Goal: Task Accomplishment & Management: Manage account settings

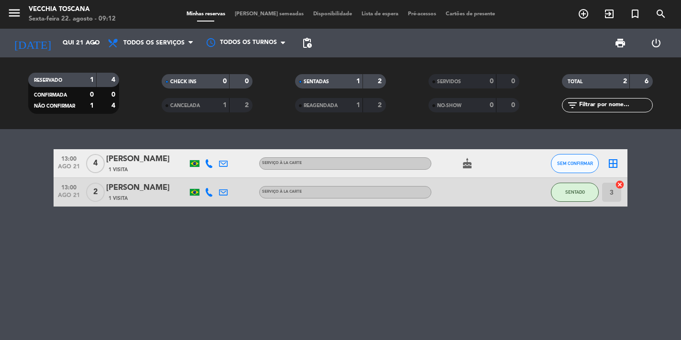
click at [561, 191] on button "SENTADO" at bounding box center [575, 192] width 48 height 19
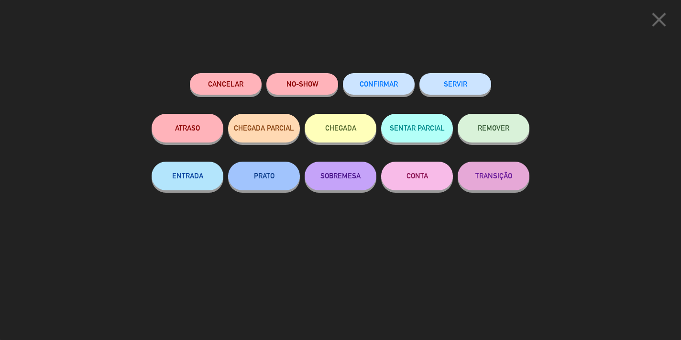
click at [450, 93] on button "SERVIR" at bounding box center [455, 84] width 72 height 22
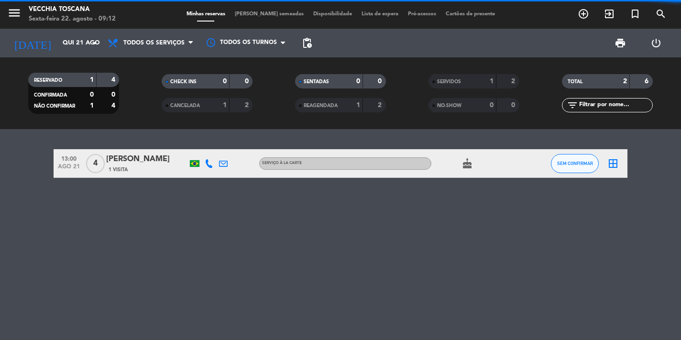
click at [565, 163] on span "SEM CONFIRMAR" at bounding box center [575, 163] width 36 height 5
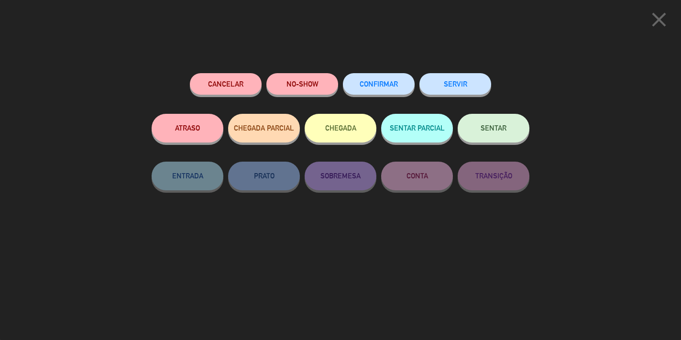
click at [320, 87] on button "NO-SHOW" at bounding box center [302, 84] width 72 height 22
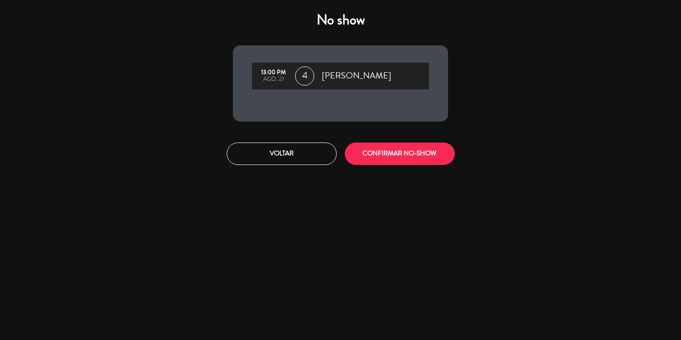
click at [402, 156] on button "CONFIRMAR NO-SHOW" at bounding box center [400, 153] width 110 height 22
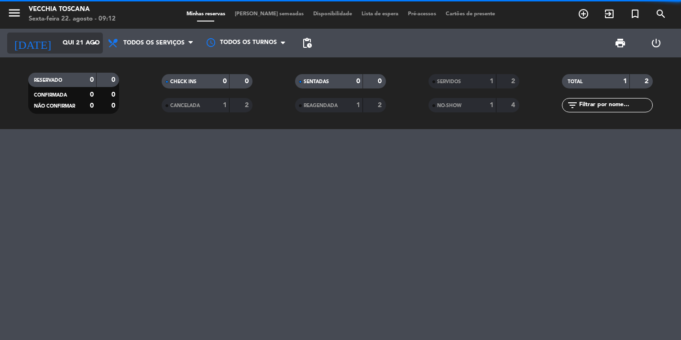
click at [46, 33] on div "[DATE] [DATE] arrow_drop_down" at bounding box center [55, 43] width 96 height 21
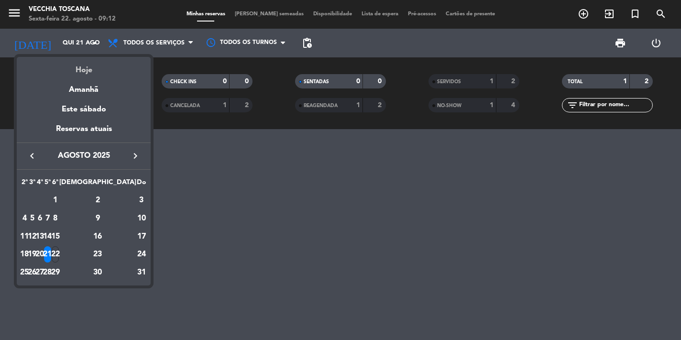
click at [75, 71] on div "Hoje" at bounding box center [84, 67] width 134 height 20
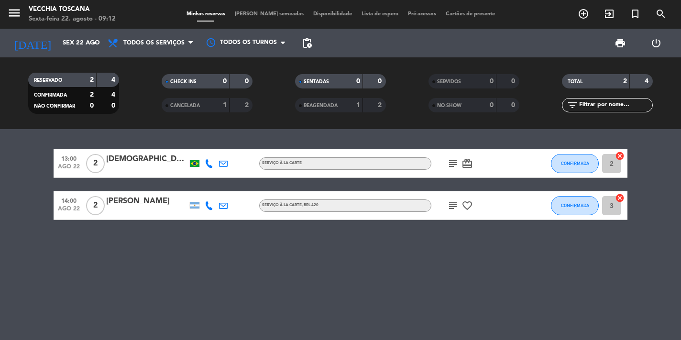
click at [194, 208] on div at bounding box center [195, 205] width 10 height 6
click at [210, 206] on icon at bounding box center [209, 205] width 9 height 9
click at [227, 240] on div "13:00 [DATE] 2 [PERSON_NAME] Serviço à la carte subject card_giftcard CONFIRMAD…" at bounding box center [340, 234] width 681 height 211
click at [58, 43] on input "Sex 22 ago" at bounding box center [99, 42] width 83 height 17
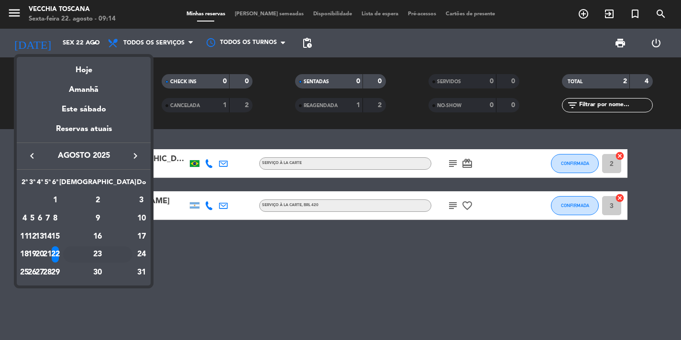
click at [122, 252] on div "23" at bounding box center [97, 254] width 69 height 16
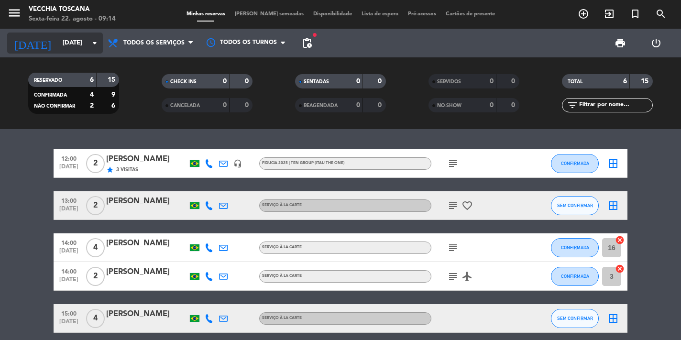
click at [66, 33] on div "[DATE] [PERSON_NAME][DATE] arrow_drop_down" at bounding box center [55, 43] width 96 height 21
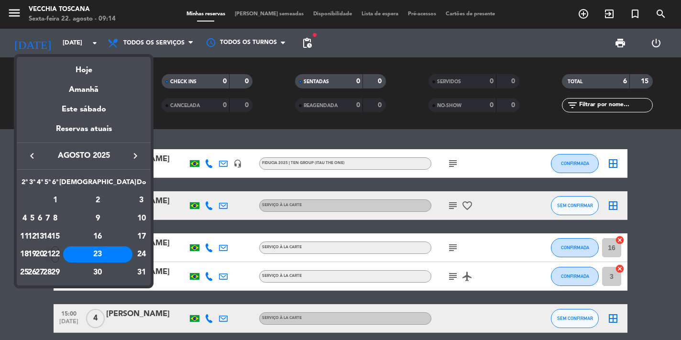
click at [51, 253] on div "21" at bounding box center [47, 254] width 7 height 16
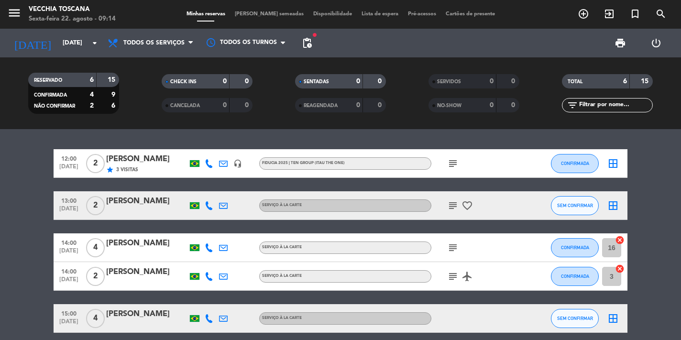
type input "Qui 21 ago"
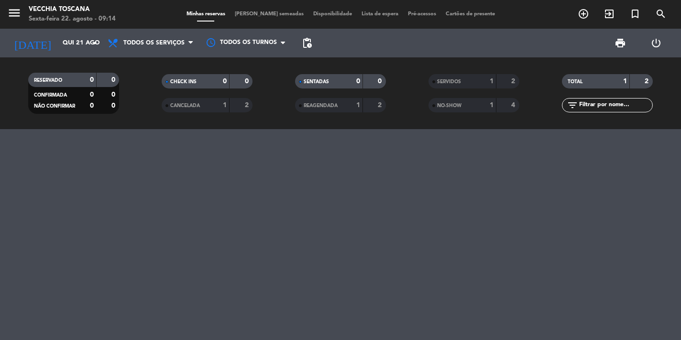
click at [463, 81] on div "SERVIDOS" at bounding box center [453, 81] width 44 height 11
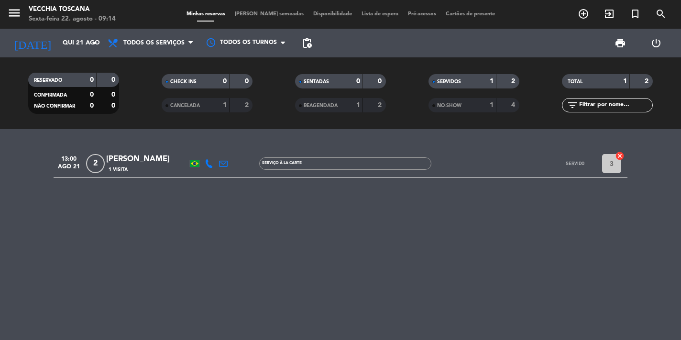
click at [208, 165] on icon at bounding box center [209, 163] width 9 height 9
click at [310, 178] on div "13:00 [DATE] 2 [PERSON_NAME] 1 Visita [PHONE_NUMBER] Copiar content_paste | Ser…" at bounding box center [340, 234] width 681 height 211
